Goal: Transaction & Acquisition: Purchase product/service

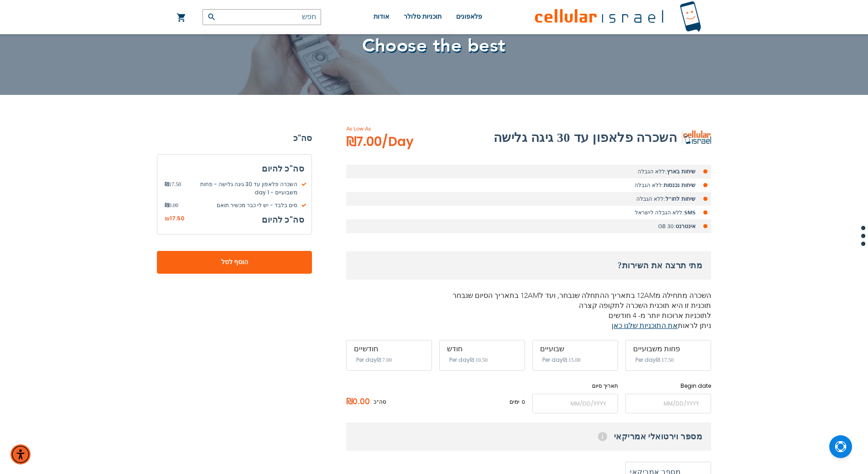
scroll to position [91, 0]
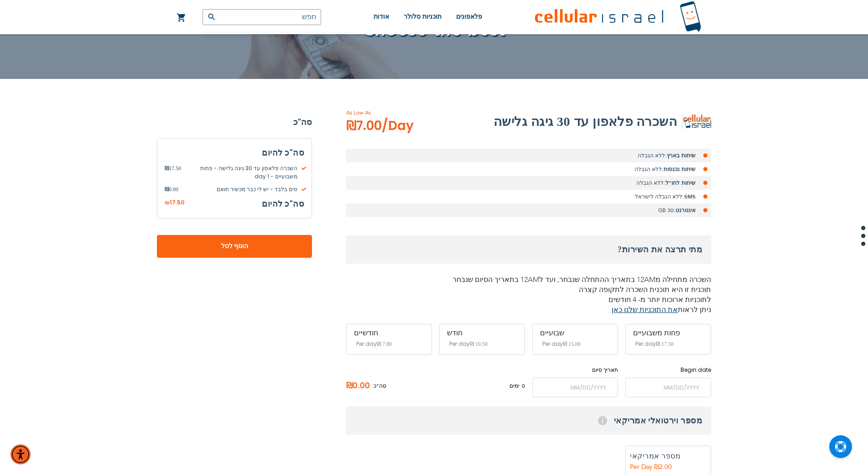
click at [648, 338] on div "פחות משבועיים ‏17.50 ₪ Per day" at bounding box center [668, 339] width 86 height 31
click at [207, 243] on span "הוסף לסל" at bounding box center [234, 246] width 95 height 10
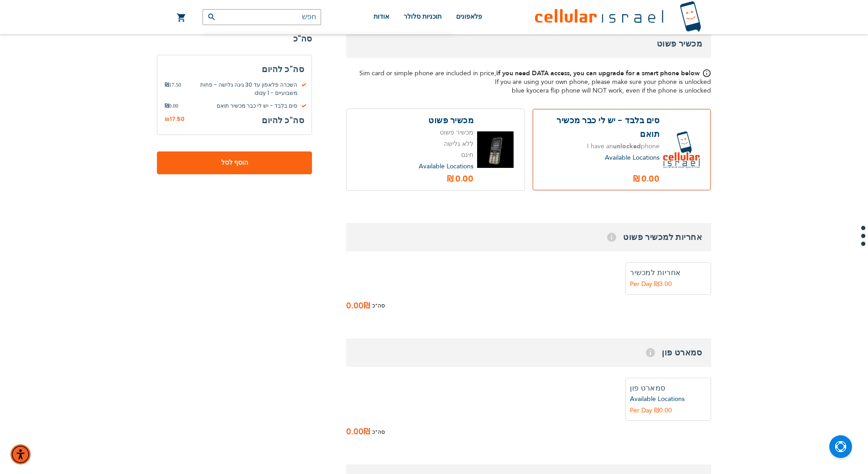
scroll to position [693, 0]
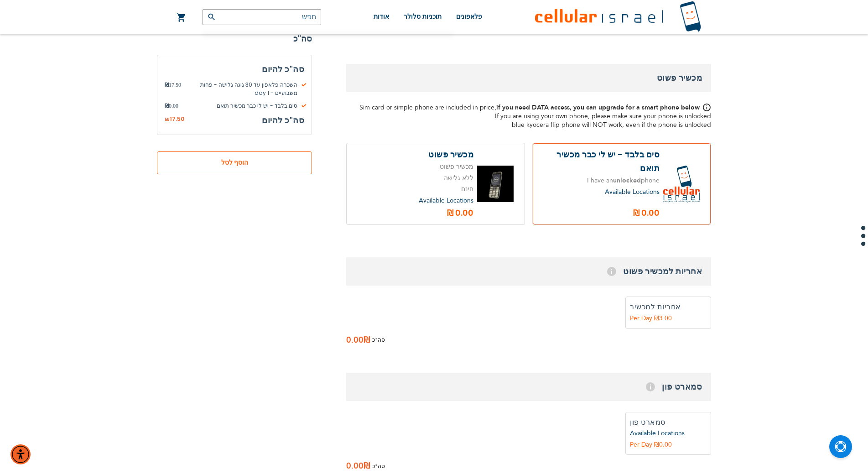
click at [265, 161] on span "הוסף לסל" at bounding box center [234, 163] width 95 height 10
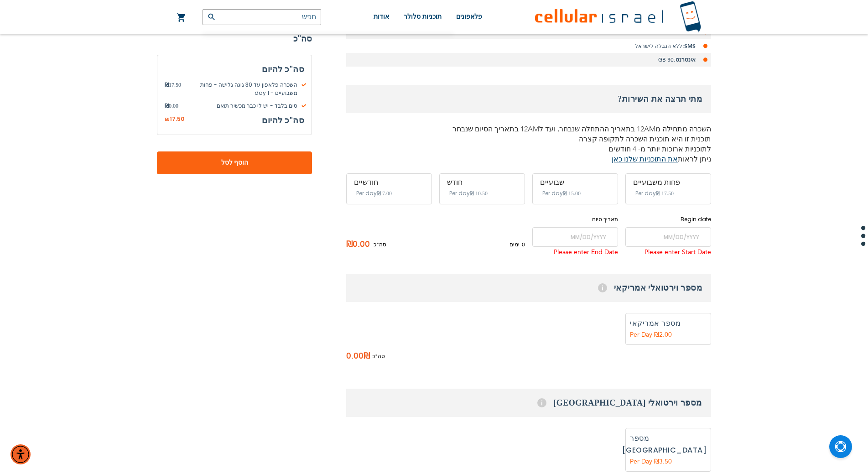
scroll to position [237, 0]
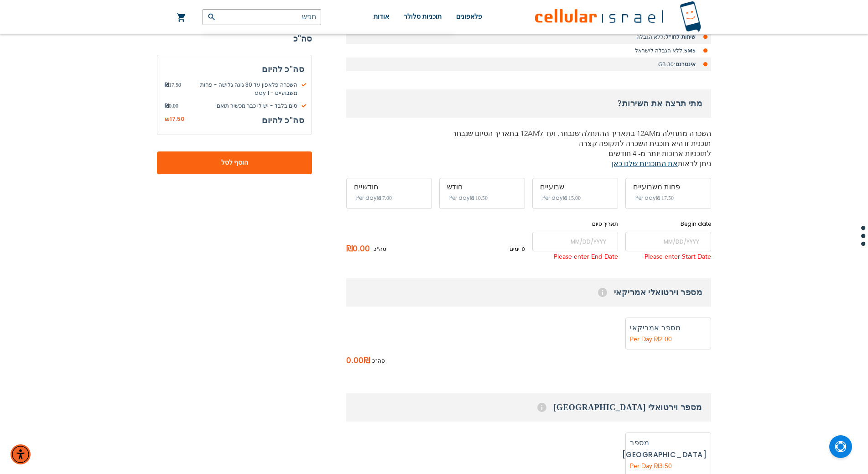
click at [290, 13] on input "text" at bounding box center [261, 17] width 119 height 16
type input "ט"
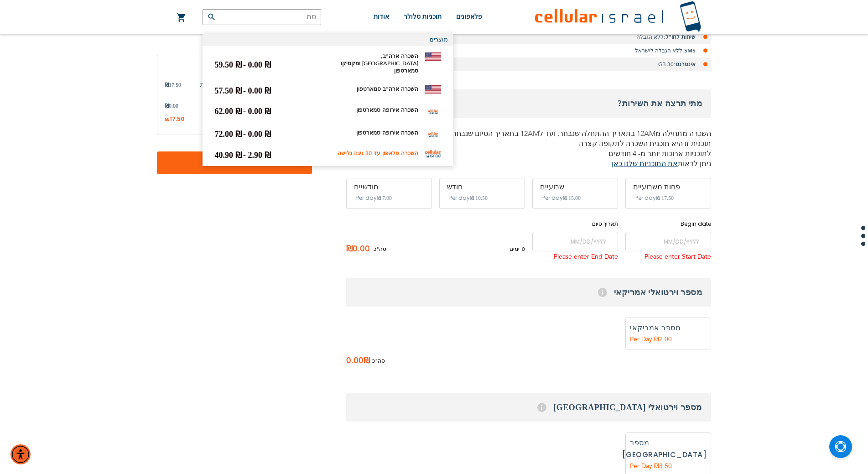
type input "סמ"
click at [353, 150] on link "השכרה פלאפון עד 30 גיגה גלישה" at bounding box center [377, 153] width 81 height 7
click at [354, 150] on link "השכרה פלאפון עד 30 גיגה גלישה" at bounding box center [377, 153] width 81 height 7
